Goal: Information Seeking & Learning: Learn about a topic

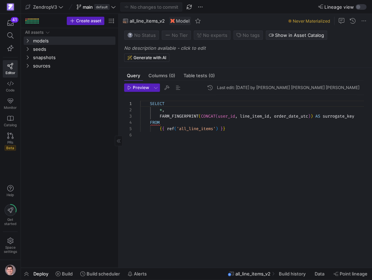
scroll to position [31, 0]
click at [11, 27] on span "button" at bounding box center [10, 23] width 14 height 12
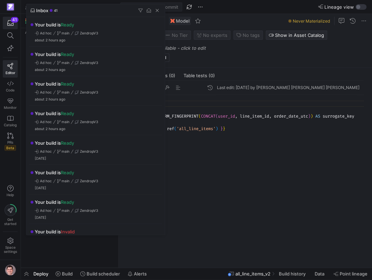
click at [256, 219] on div at bounding box center [186, 140] width 372 height 280
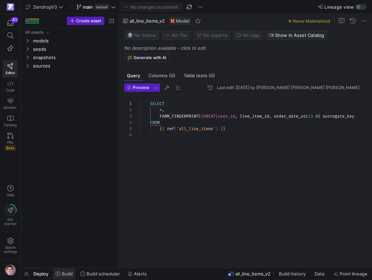
click at [72, 274] on span "Build" at bounding box center [67, 274] width 11 height 6
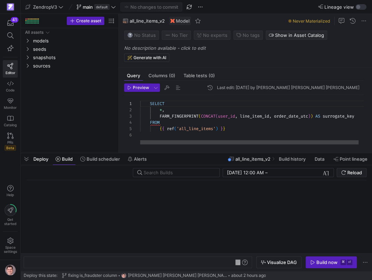
scroll to position [0, 66]
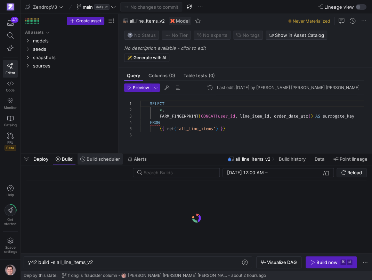
click at [104, 164] on button "Build scheduler" at bounding box center [100, 159] width 46 height 12
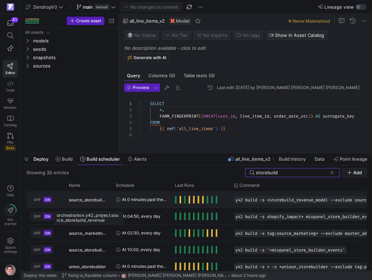
type input "storebuild"
click at [96, 201] on span "source_storebuild_revenue" at bounding box center [88, 199] width 39 height 16
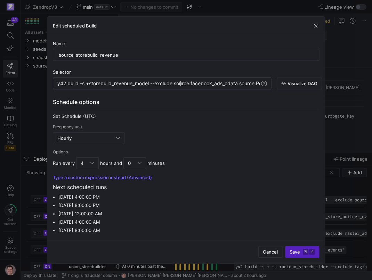
scroll to position [0, 123]
click at [179, 82] on div "y42 build -s +storebuild_revenue_model --exclude s ource:facebook_ads_cdata sou…" at bounding box center [194, 84] width 275 height 6
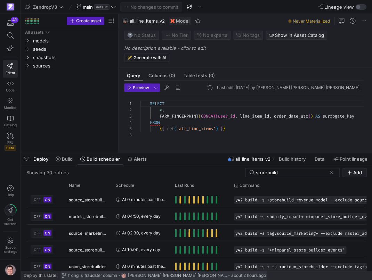
click at [88, 275] on span "fixing is_fraudster column" at bounding box center [92, 275] width 49 height 5
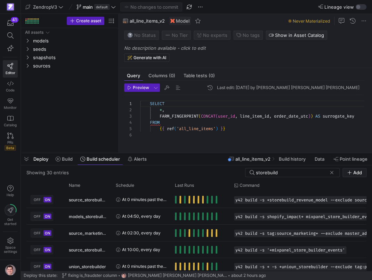
scroll to position [0, 0]
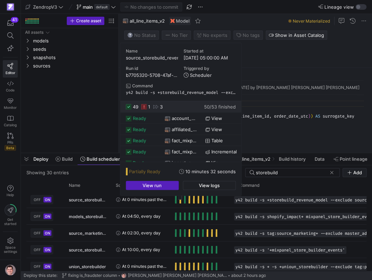
click at [145, 106] on icon at bounding box center [144, 107] width 6 height 6
click at [145, 108] on icon at bounding box center [144, 107] width 6 height 6
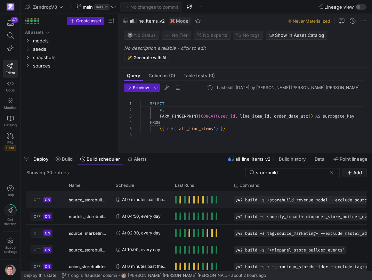
click at [180, 199] on span "Press SPACE to select this row." at bounding box center [180, 200] width 2 height 8
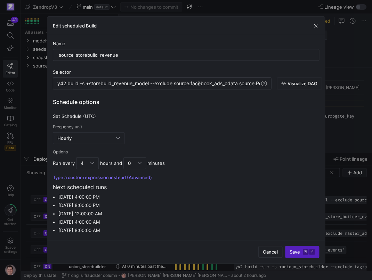
click at [198, 81] on div "y42 build -s +storebuild_revenue_model --exclude s ource:facebook_ads_cdata sou…" at bounding box center [194, 84] width 275 height 6
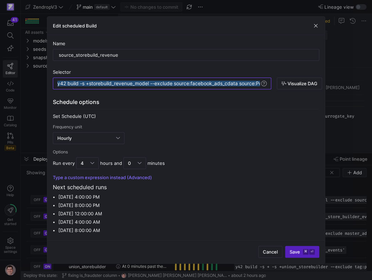
scroll to position [0, 270]
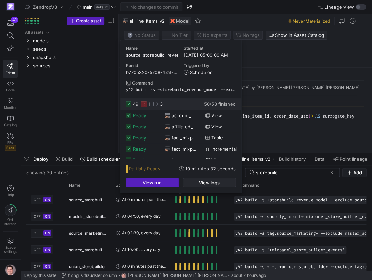
click at [195, 181] on span "button" at bounding box center [209, 182] width 52 height 8
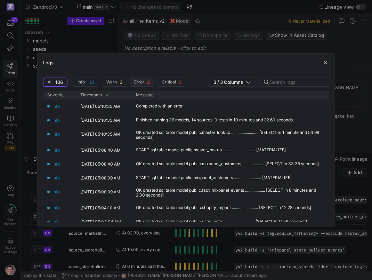
click at [142, 82] on span "Error" at bounding box center [139, 82] width 10 height 5
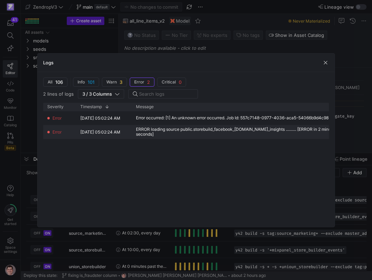
click at [197, 134] on div "ERROR loading source public.storebuild_facebook_ads.ad_insights .......... [ERR…" at bounding box center [252, 132] width 232 height 10
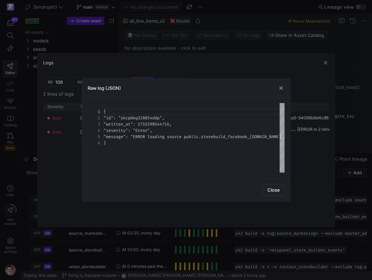
scroll to position [31, 0]
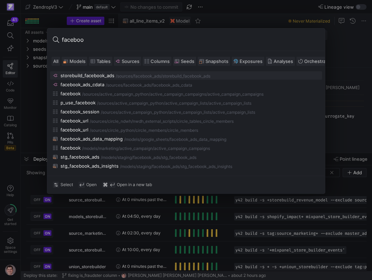
type input "facebook"
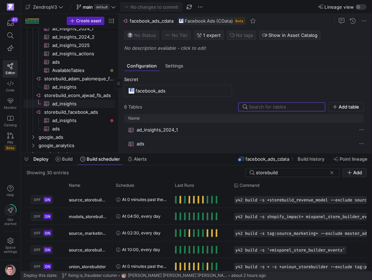
scroll to position [125, 0]
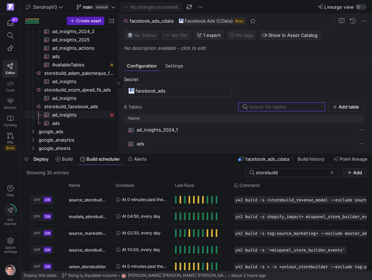
click at [86, 116] on span "ad_insights​​​​​​​​​" at bounding box center [79, 115] width 55 height 8
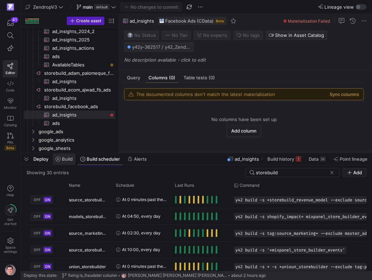
click at [67, 161] on span "Build" at bounding box center [67, 159] width 11 height 6
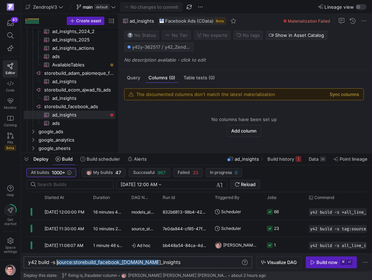
drag, startPoint x: 163, startPoint y: 262, endPoint x: 56, endPoint y: 264, distance: 107.1
click at [57, 264] on div "y42 build -s source:storebuild_facebook_ads.ad_ins ights" at bounding box center [134, 262] width 212 height 6
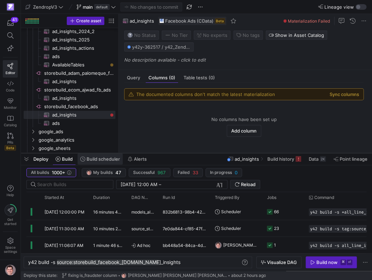
click at [107, 161] on span "Build scheduler" at bounding box center [103, 159] width 33 height 6
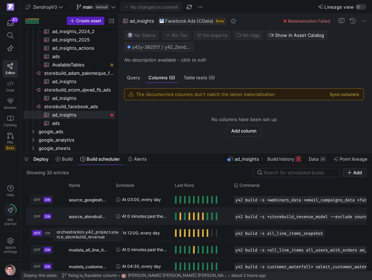
click at [96, 216] on span "source_storebuild_revenue" at bounding box center [88, 216] width 39 height 16
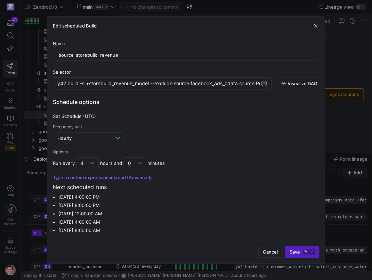
click at [136, 87] on div "y42 build -s +storebuild_revenue_model --exclude s ource:facebook_ads_cdata sou…" at bounding box center [162, 83] width 218 height 12
click at [139, 85] on div "y42 build -s +storebuild_revenue_model --exclude s ource:facebook_ads_cdata sou…" at bounding box center [194, 84] width 275 height 6
click at [285, 83] on icon "button" at bounding box center [283, 83] width 5 height 5
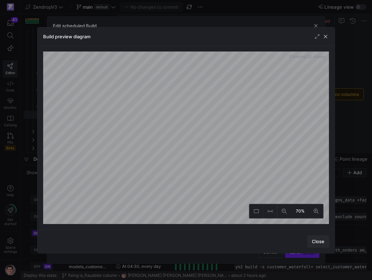
click at [312, 239] on span "Close" at bounding box center [318, 241] width 13 height 6
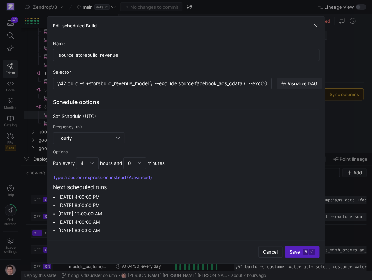
click at [284, 84] on icon "button" at bounding box center [283, 83] width 5 height 5
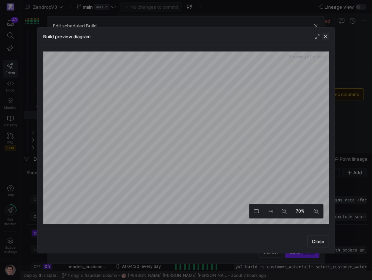
click at [325, 40] on span "button" at bounding box center [325, 36] width 7 height 7
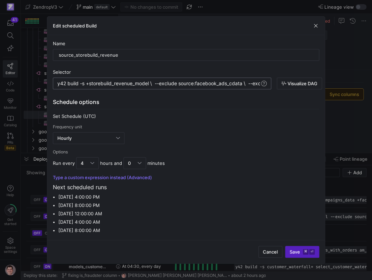
click at [30, 174] on div at bounding box center [186, 140] width 372 height 280
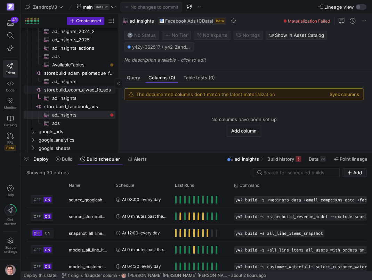
scroll to position [120, 0]
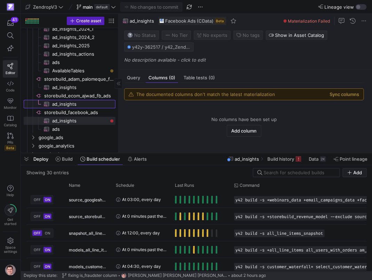
click at [81, 103] on span "ad_insights​​​​​​​​​" at bounding box center [79, 104] width 55 height 8
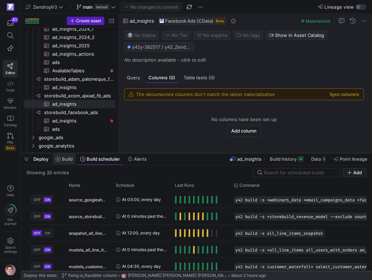
click at [70, 159] on span "Build" at bounding box center [67, 159] width 11 height 6
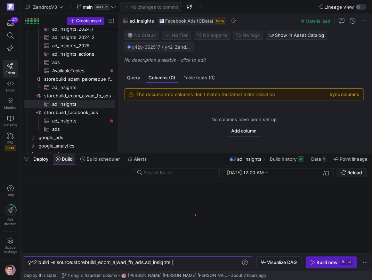
scroll to position [0, 145]
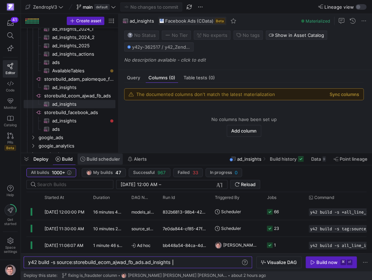
click at [104, 156] on span at bounding box center [99, 158] width 45 height 11
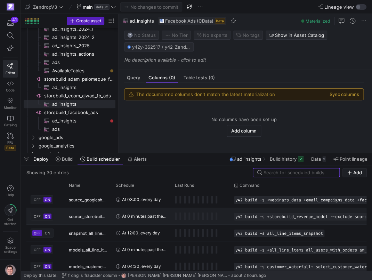
click at [97, 218] on span "source_storebuild_revenue" at bounding box center [88, 216] width 39 height 16
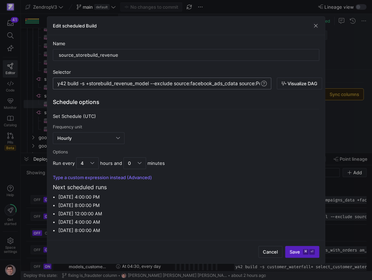
click at [208, 84] on div "y42 build -s +storebuild_revenue_model --exclude s ource:facebook_ads_cdata sou…" at bounding box center [194, 84] width 275 height 6
click at [208, 84] on div "y42 build -s +storebuild_revenue_model --exclude s ource:facebook_ads_cdata sou…" at bounding box center [121, 84] width 275 height 6
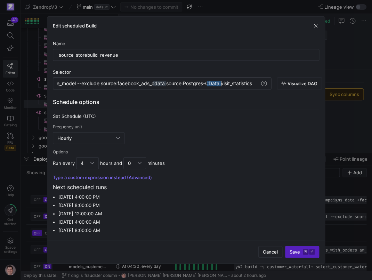
click at [208, 84] on div "y42 build -s +storebuild_revenue_model --exclude s ource:facebook_ads_cdata sou…" at bounding box center [121, 84] width 275 height 6
click at [302, 253] on span "Save ⌘ ⏎" at bounding box center [301, 252] width 25 height 6
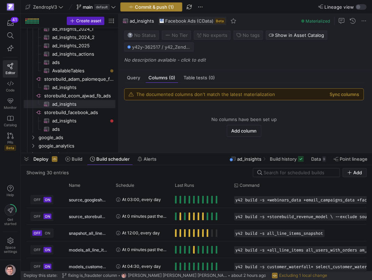
click at [173, 9] on span "Commit & push (1)" at bounding box center [154, 7] width 39 height 6
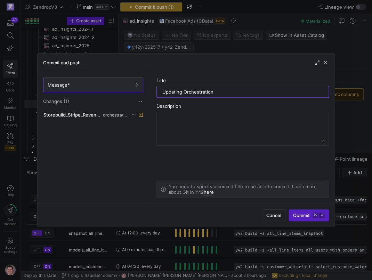
type input "Updating Orchestration"
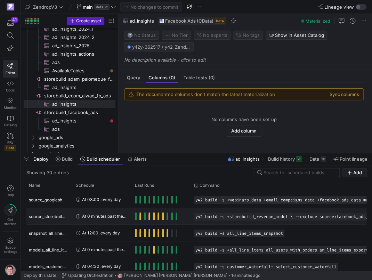
scroll to position [0, 128]
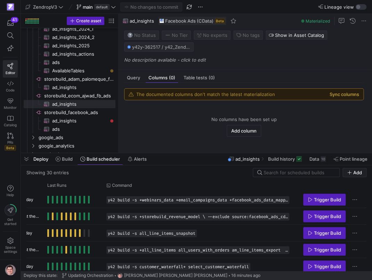
click at [345, 94] on button "Sync columns" at bounding box center [344, 94] width 30 height 6
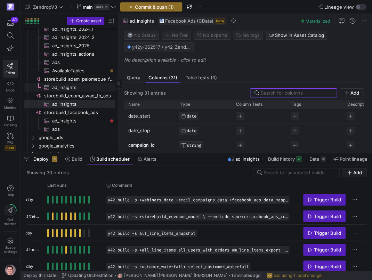
click at [87, 89] on span "ad_insights​​​​​​​​​" at bounding box center [79, 87] width 55 height 8
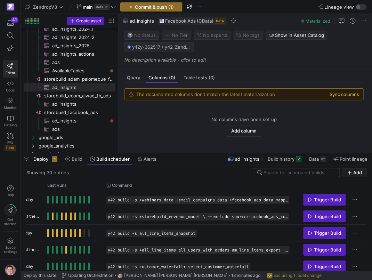
click at [339, 95] on button "Sync columns" at bounding box center [344, 94] width 30 height 6
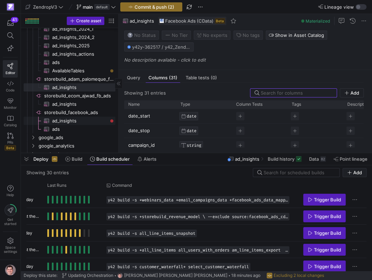
click at [76, 119] on span "ad_insights​​​​​​​​​" at bounding box center [79, 121] width 55 height 8
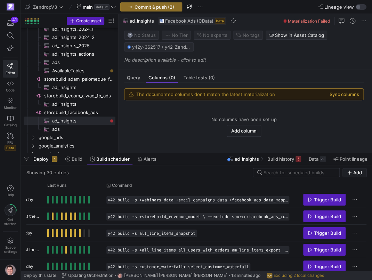
click at [338, 94] on button "Sync columns" at bounding box center [344, 94] width 30 height 6
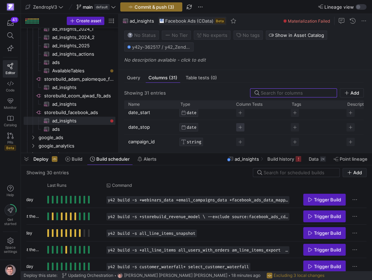
scroll to position [0, 43]
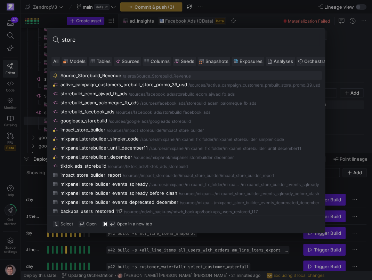
type input "store"
click at [84, 65] on span at bounding box center [74, 61] width 25 height 8
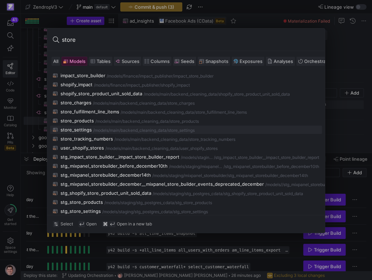
click at [89, 128] on div "store_settings" at bounding box center [75, 130] width 31 height 6
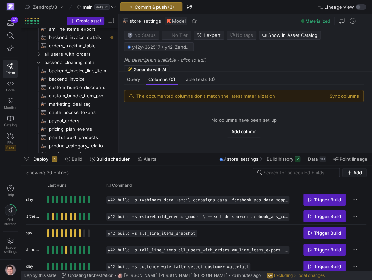
click at [348, 99] on div "The documented columns don't match the latest materialization Sync columns" at bounding box center [243, 95] width 239 height 11
click at [348, 98] on button "Sync columns" at bounding box center [344, 96] width 30 height 6
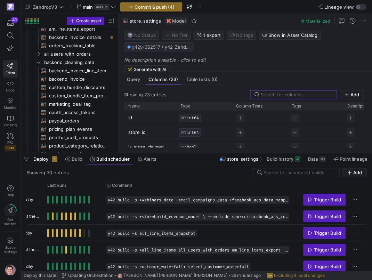
scroll to position [0, 1]
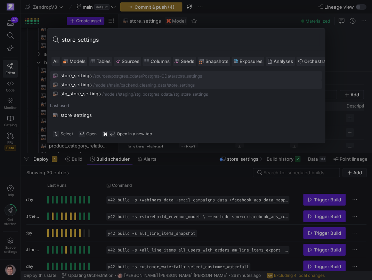
type input "store_settings"
click at [120, 85] on div "main/backend_cleaning_data" at bounding box center [138, 85] width 57 height 5
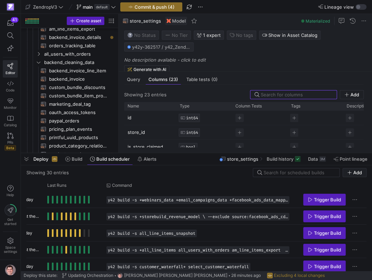
scroll to position [2, 0]
click at [138, 82] on span "Query" at bounding box center [133, 79] width 13 height 5
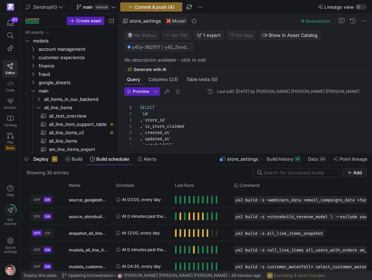
scroll to position [0, 128]
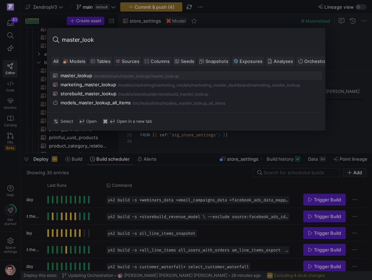
type input "master_look"
click at [182, 74] on div "/models/ main/master_lookup /master_lookup" at bounding box center [206, 76] width 226 height 5
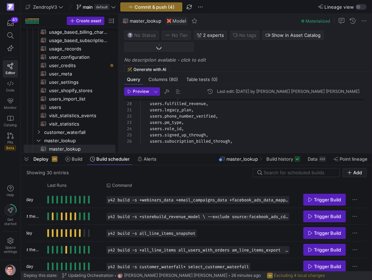
scroll to position [384, 0]
click at [174, 76] on div "Columns (80)" at bounding box center [163, 79] width 35 height 10
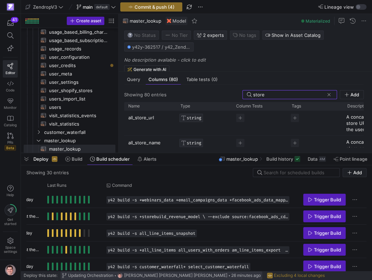
type input "store"
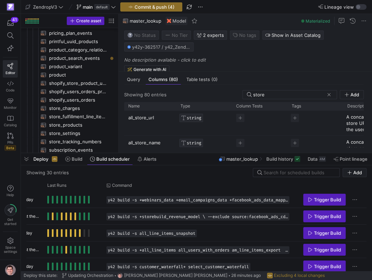
scroll to position [216, 0]
click at [75, 136] on span "store_settings​​​​​​​​​​" at bounding box center [78, 133] width 58 height 8
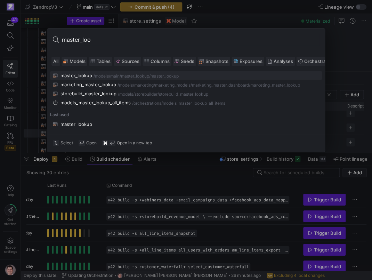
type input "master_look"
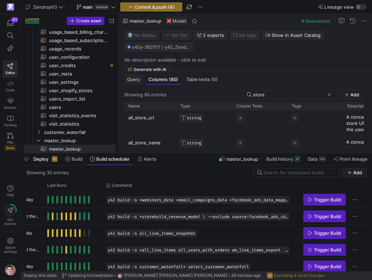
click at [135, 76] on div "Query" at bounding box center [133, 79] width 19 height 10
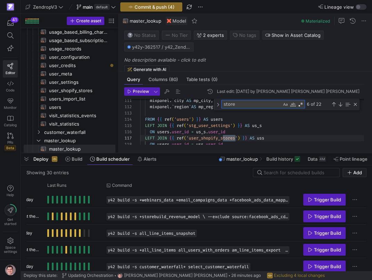
type textarea "store"
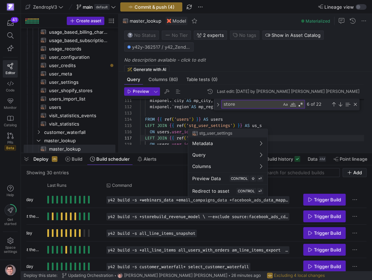
click at [197, 124] on div at bounding box center [186, 140] width 372 height 280
click at [188, 112] on div at bounding box center [186, 140] width 372 height 280
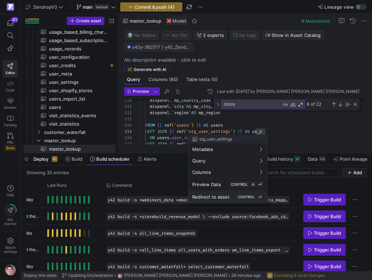
click at [214, 195] on span "Redirect to asset" at bounding box center [210, 197] width 37 height 6
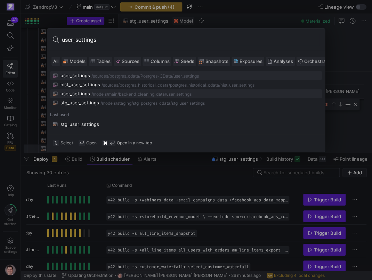
type input "user_settings"
click at [176, 96] on div "/user_settings" at bounding box center [178, 94] width 27 height 5
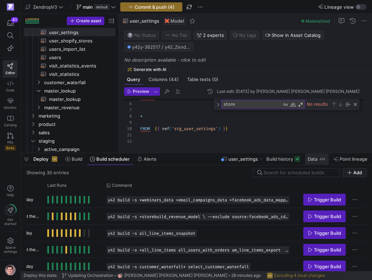
click at [308, 159] on span "Data" at bounding box center [313, 159] width 10 height 6
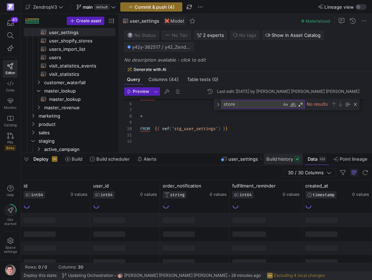
click at [283, 161] on span "Build history" at bounding box center [279, 159] width 27 height 6
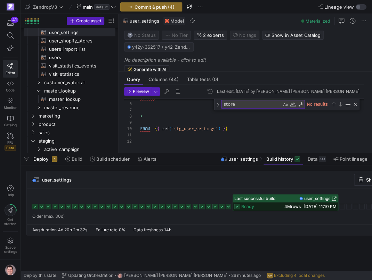
click at [320, 198] on span "user_settings" at bounding box center [317, 198] width 26 height 5
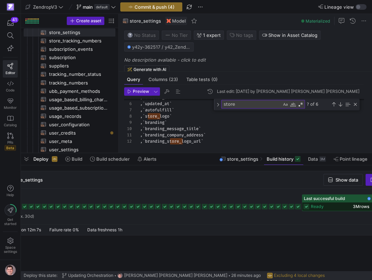
scroll to position [0, 78]
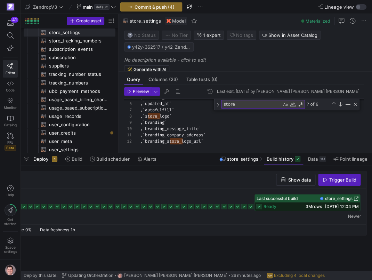
click at [330, 198] on span "store_settings" at bounding box center [338, 198] width 27 height 5
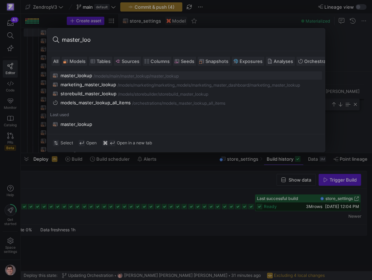
type input "master_look"
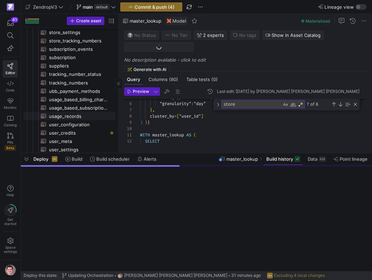
scroll to position [384, 0]
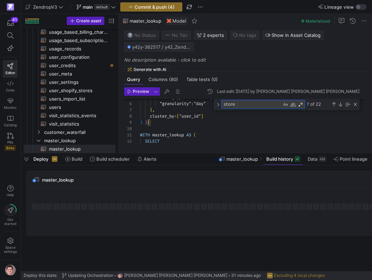
click at [238, 103] on textarea "store" at bounding box center [251, 104] width 60 height 8
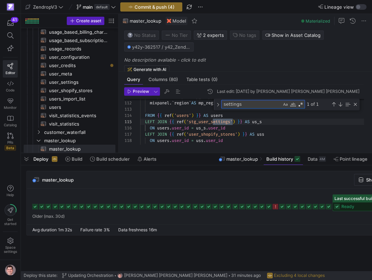
scroll to position [63, 92]
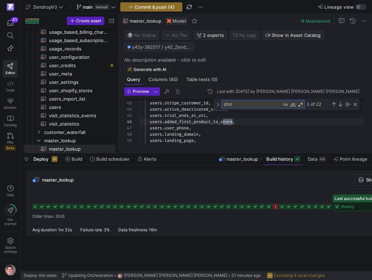
type textarea "store"
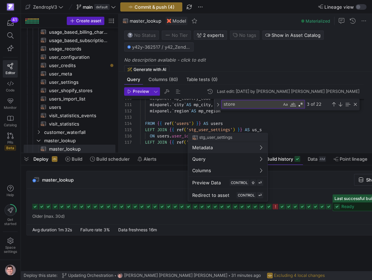
click at [181, 137] on div at bounding box center [186, 140] width 372 height 280
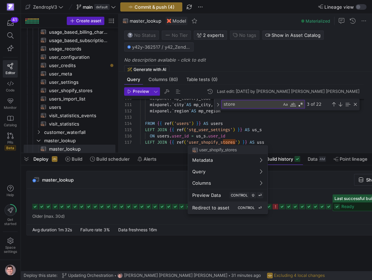
click at [212, 204] on button "Redirect to asset CONTROL ⏎" at bounding box center [227, 208] width 79 height 12
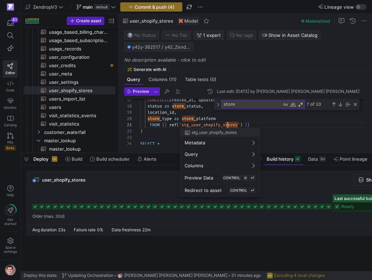
click at [228, 125] on div "location_id , store_type as store_platform FROM { { ref ( 'stg_user_shopify_sto…" at bounding box center [254, 72] width 229 height 174
click at [212, 188] on span "Redirect to asset" at bounding box center [203, 190] width 37 height 6
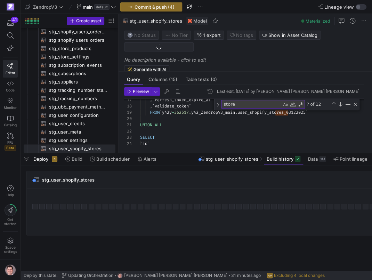
scroll to position [793, 0]
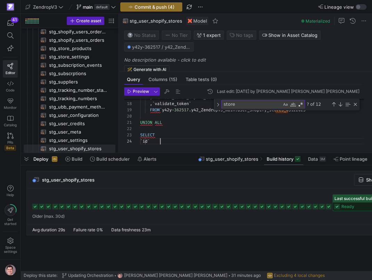
click at [235, 142] on div ", ` refresh_token_expire_at ` , ` validate_token ` FROM ` y42y - 362517. y42_Ze…" at bounding box center [254, 142] width 229 height 318
click at [353, 105] on div "Close (Escape)" at bounding box center [355, 104] width 6 height 6
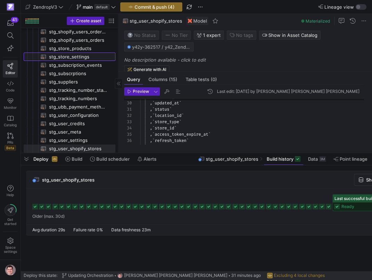
click at [95, 59] on span "stg_store_settings​​​​​​​​​​" at bounding box center [78, 57] width 58 height 8
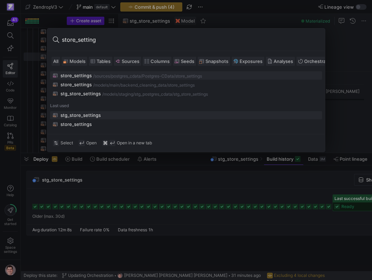
type input "store_settings"
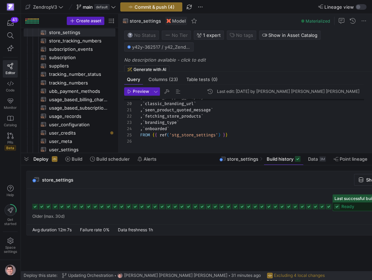
scroll to position [0, 78]
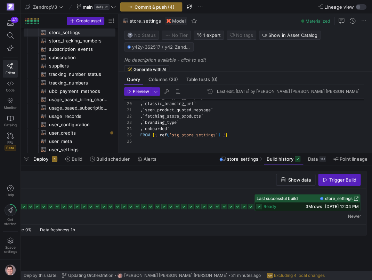
click at [337, 199] on span "store_settings" at bounding box center [338, 198] width 27 height 5
